Goal: Transaction & Acquisition: Purchase product/service

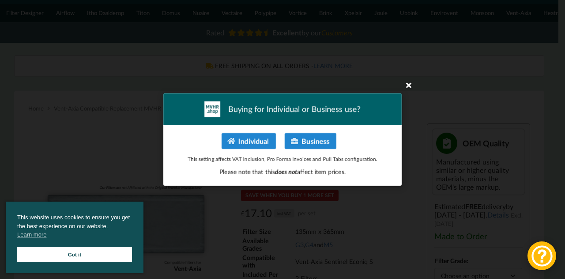
click at [406, 90] on icon at bounding box center [409, 85] width 14 height 14
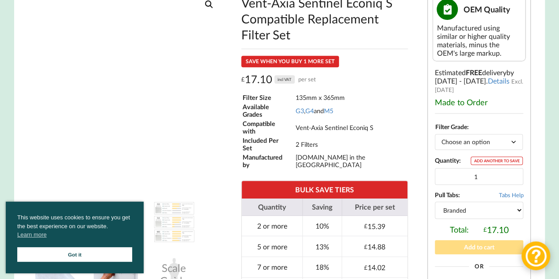
scroll to position [265, 0]
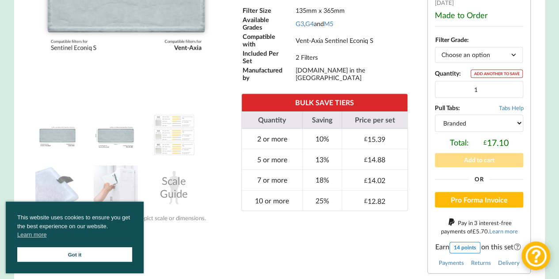
click at [117, 147] on img at bounding box center [116, 135] width 44 height 44
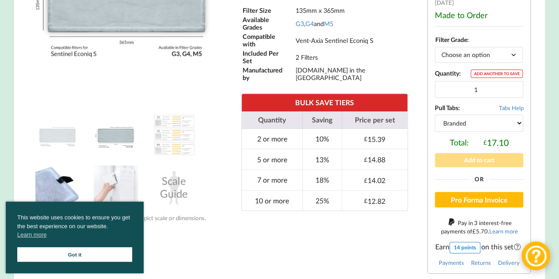
click at [62, 172] on img at bounding box center [57, 187] width 44 height 44
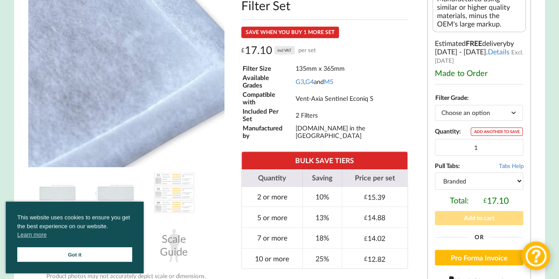
scroll to position [221, 0]
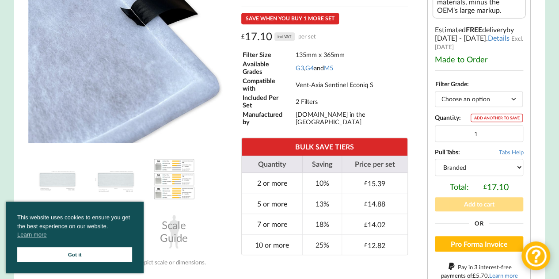
click at [180, 183] on img at bounding box center [174, 179] width 44 height 44
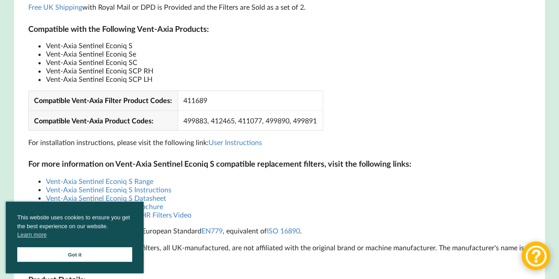
scroll to position [707, 0]
